Goal: Check status: Check status

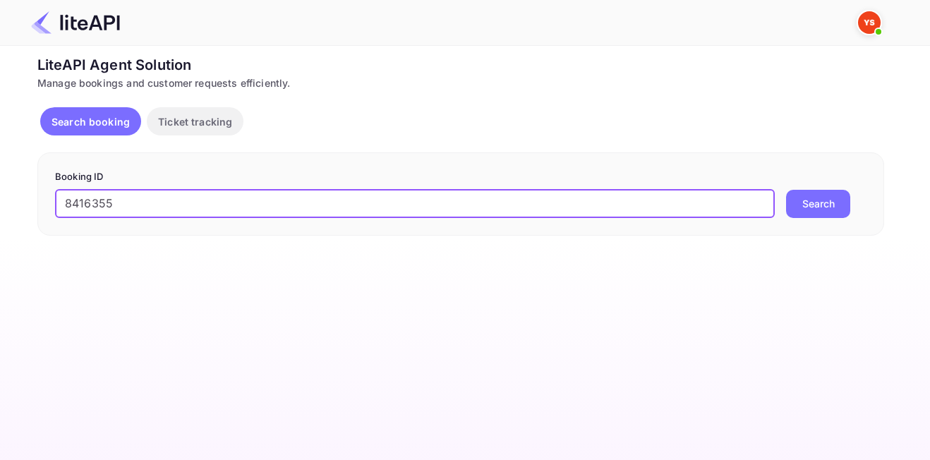
type input "8416355"
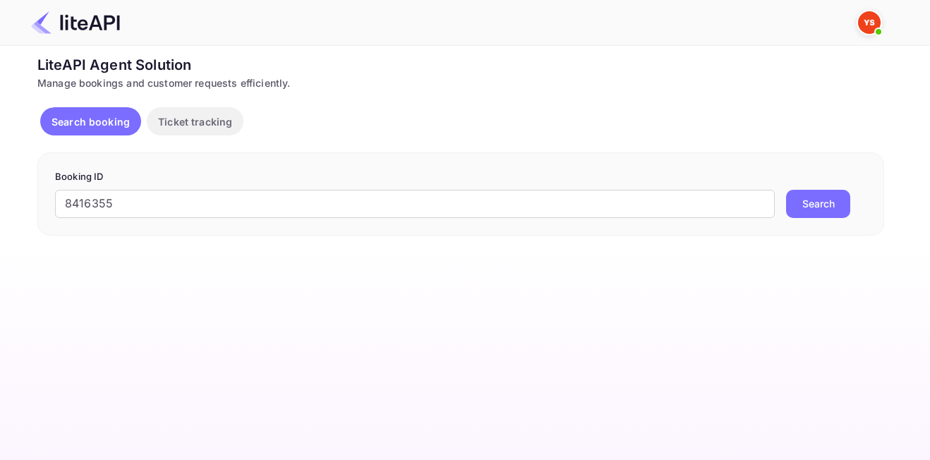
click at [832, 200] on button "Search" at bounding box center [818, 204] width 64 height 28
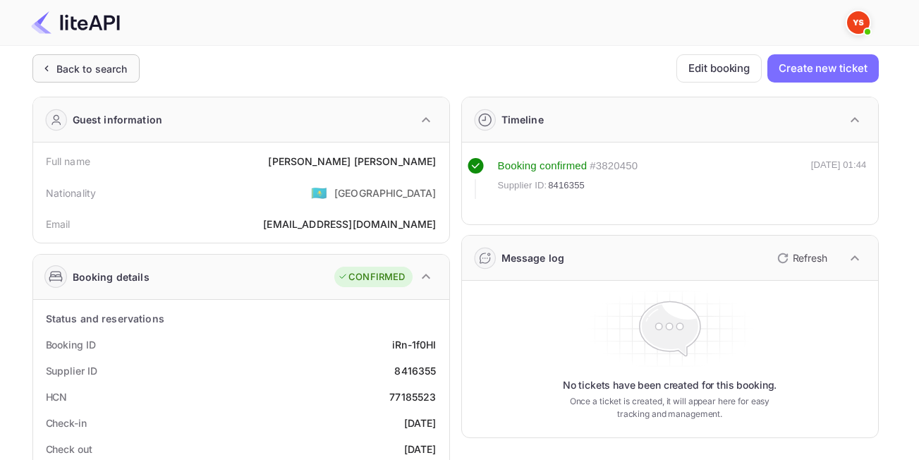
click at [109, 63] on div "Back to search" at bounding box center [91, 68] width 71 height 15
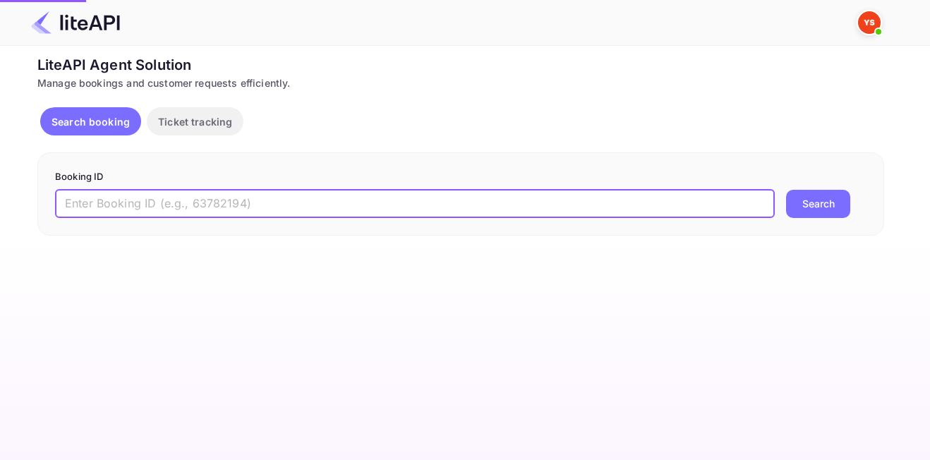
click at [284, 209] on input "text" at bounding box center [414, 204] width 719 height 28
paste input "8515261"
type input "8515261"
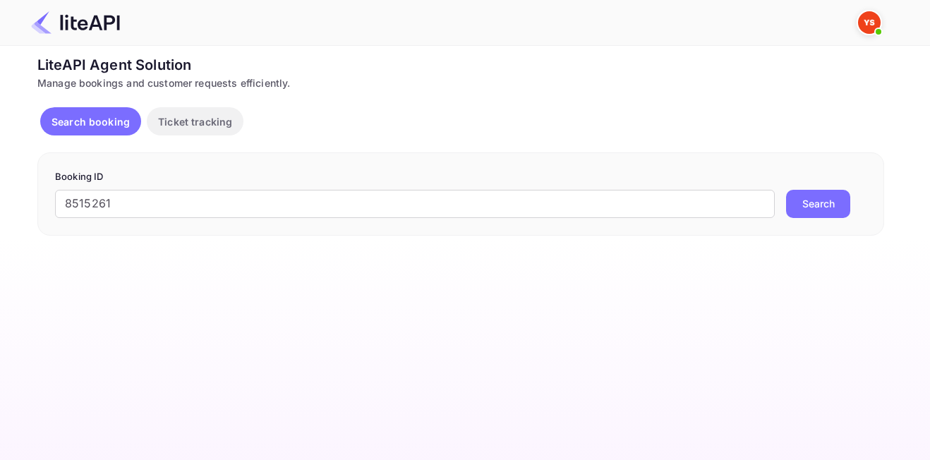
click at [839, 198] on button "Search" at bounding box center [818, 204] width 64 height 28
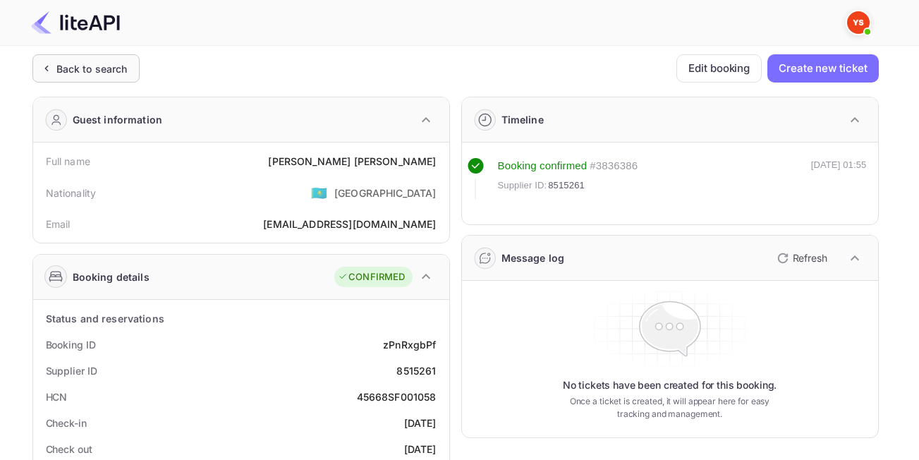
click at [85, 79] on div "Back to search" at bounding box center [85, 68] width 107 height 28
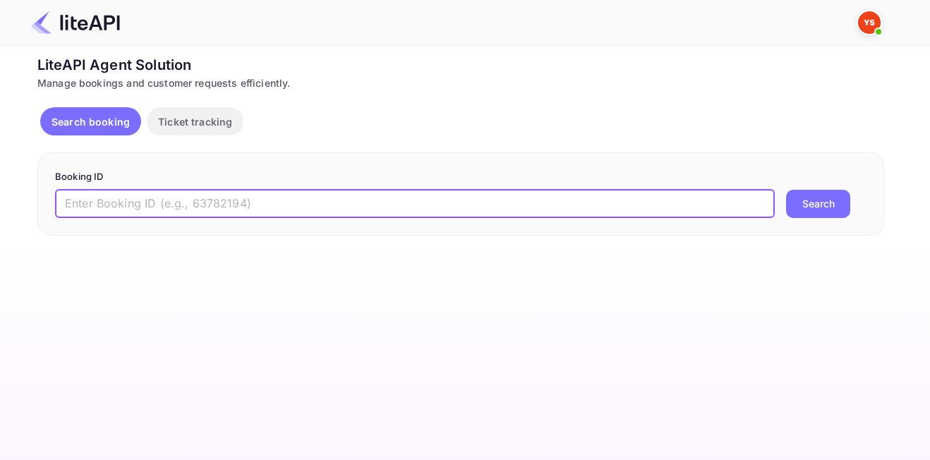
click at [248, 203] on input "text" at bounding box center [414, 204] width 719 height 28
paste input "8146153"
type input "8146153"
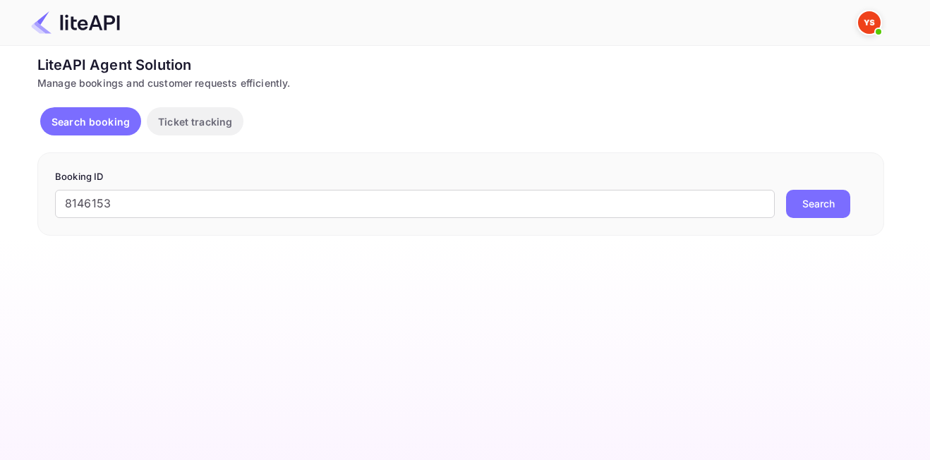
click at [831, 212] on button "Search" at bounding box center [818, 204] width 64 height 28
